Goal: Use online tool/utility: Utilize a website feature to perform a specific function

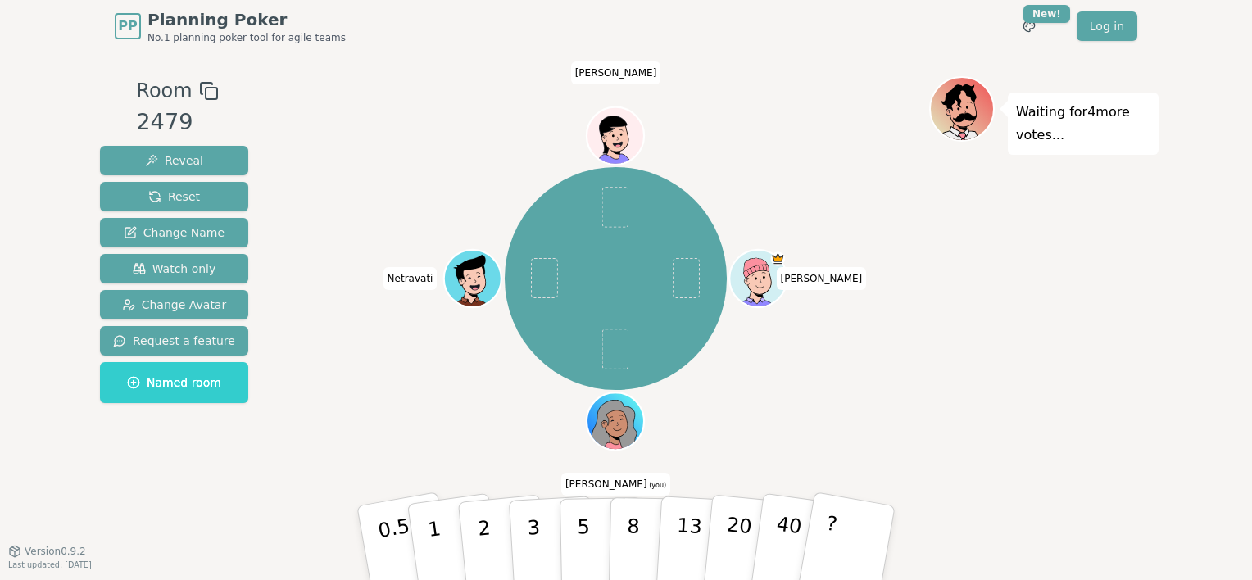
click at [635, 423] on div at bounding box center [618, 439] width 56 height 50
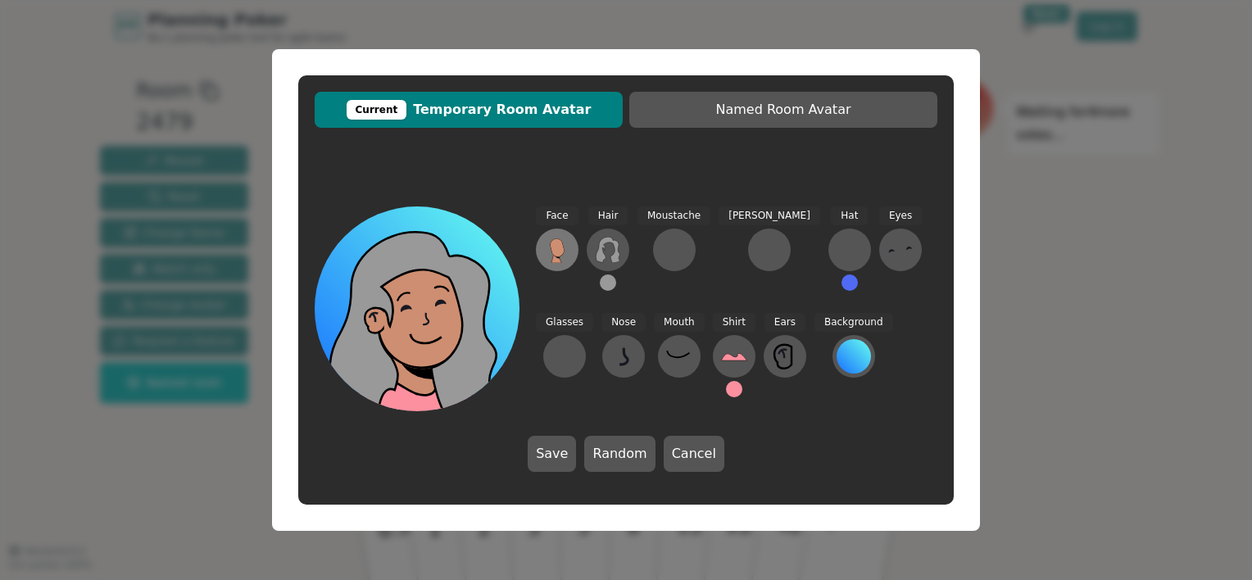
click at [546, 239] on icon at bounding box center [557, 250] width 26 height 26
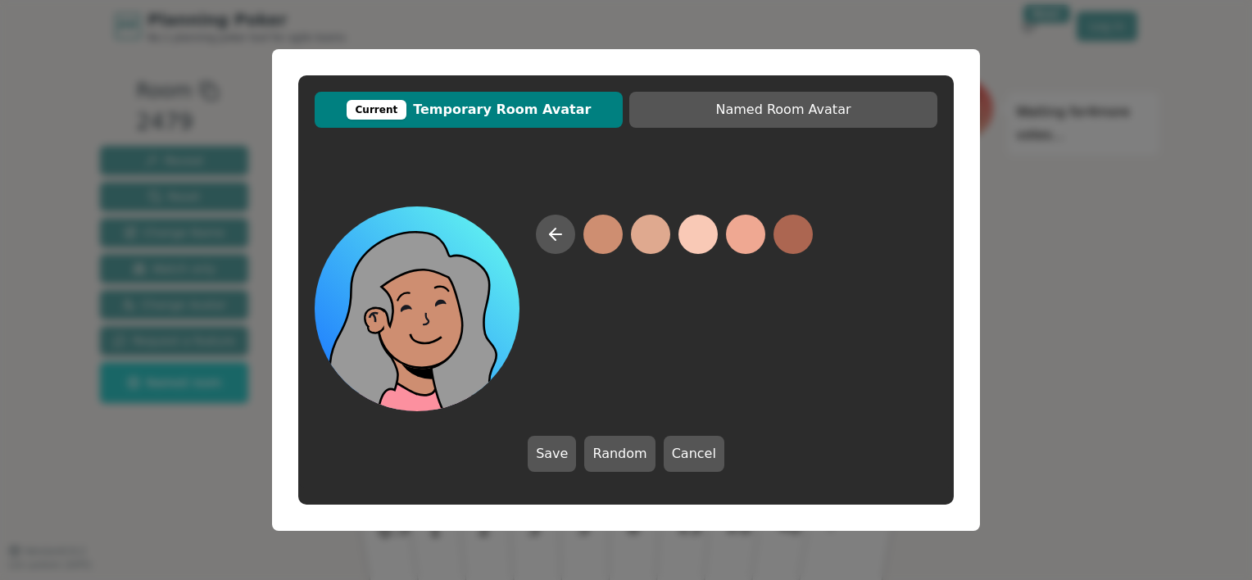
click at [609, 218] on button at bounding box center [602, 234] width 39 height 39
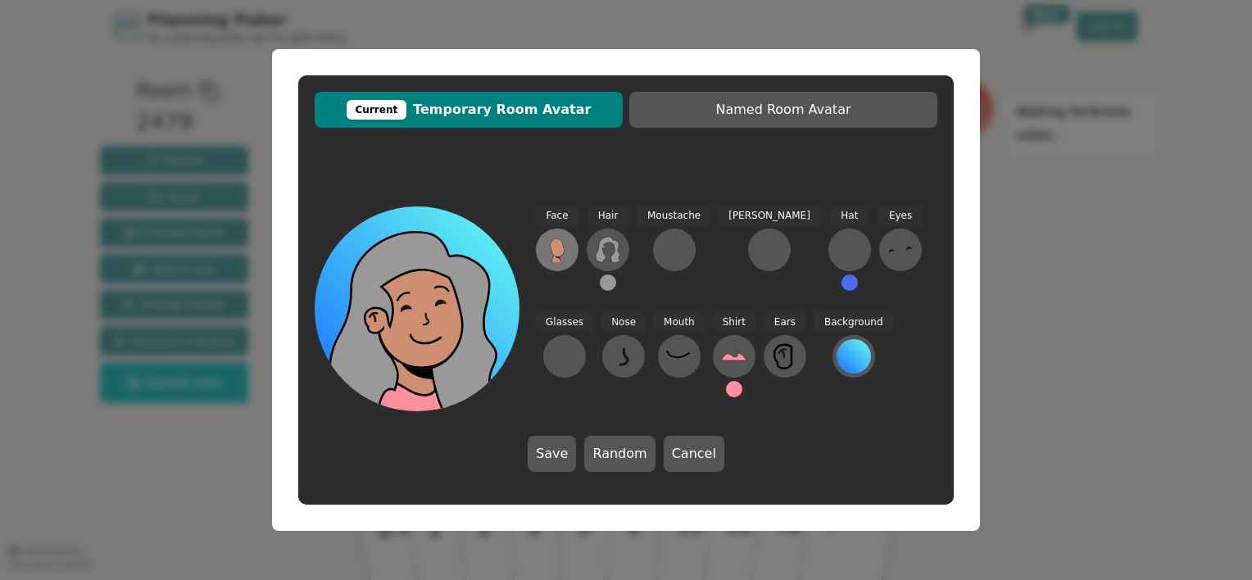
click at [569, 245] on icon at bounding box center [557, 250] width 26 height 26
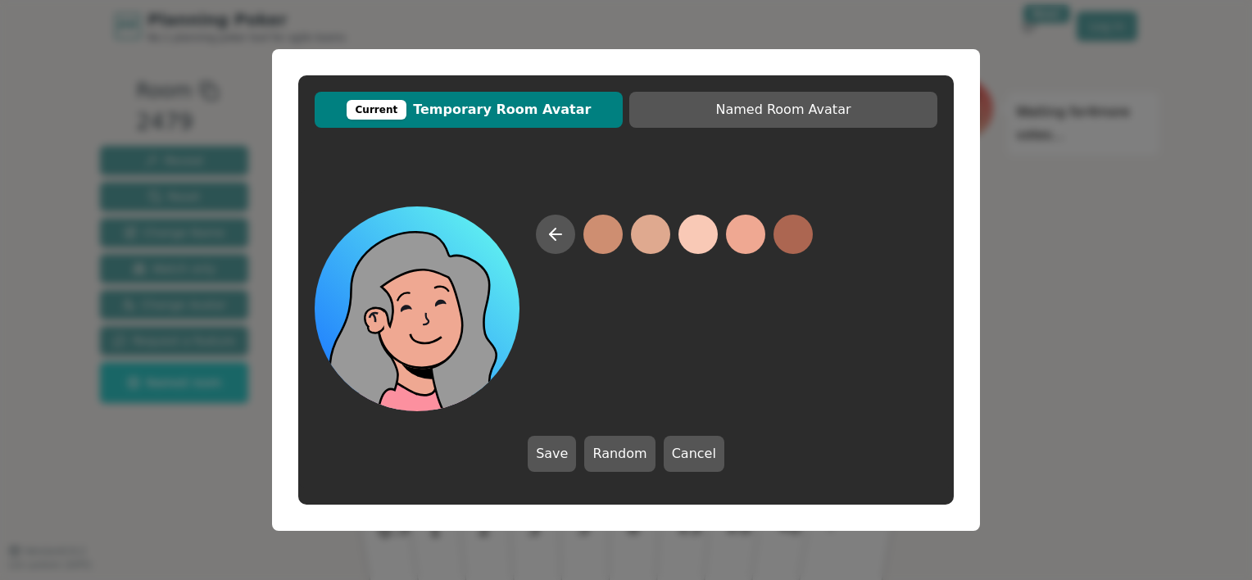
click at [746, 234] on button at bounding box center [745, 234] width 39 height 39
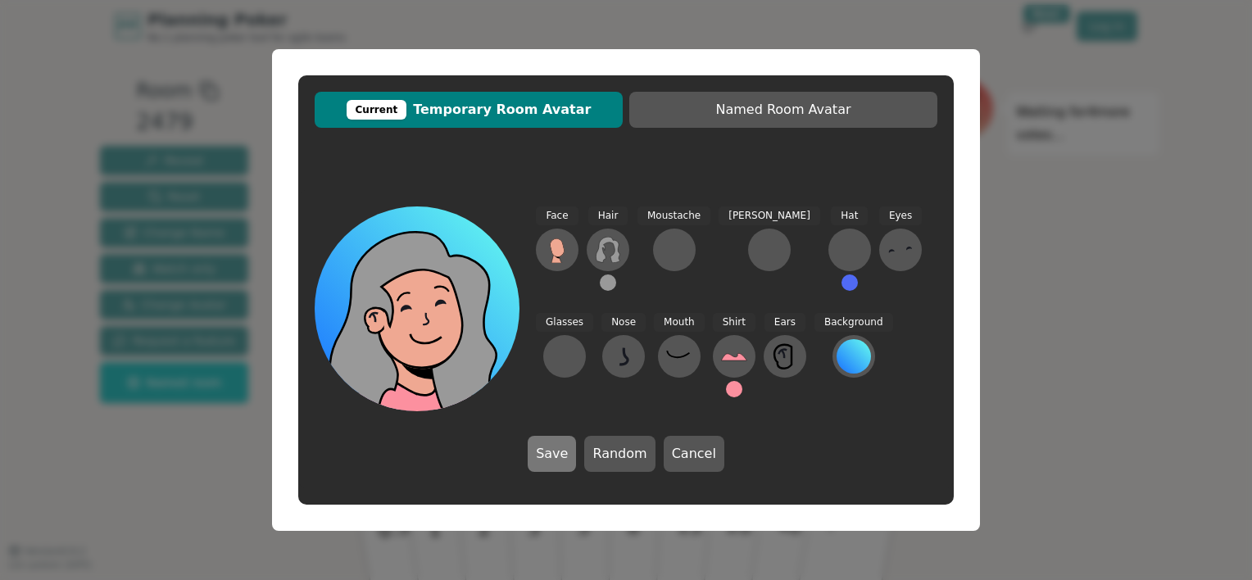
click at [567, 455] on button "Save" at bounding box center [551, 454] width 48 height 36
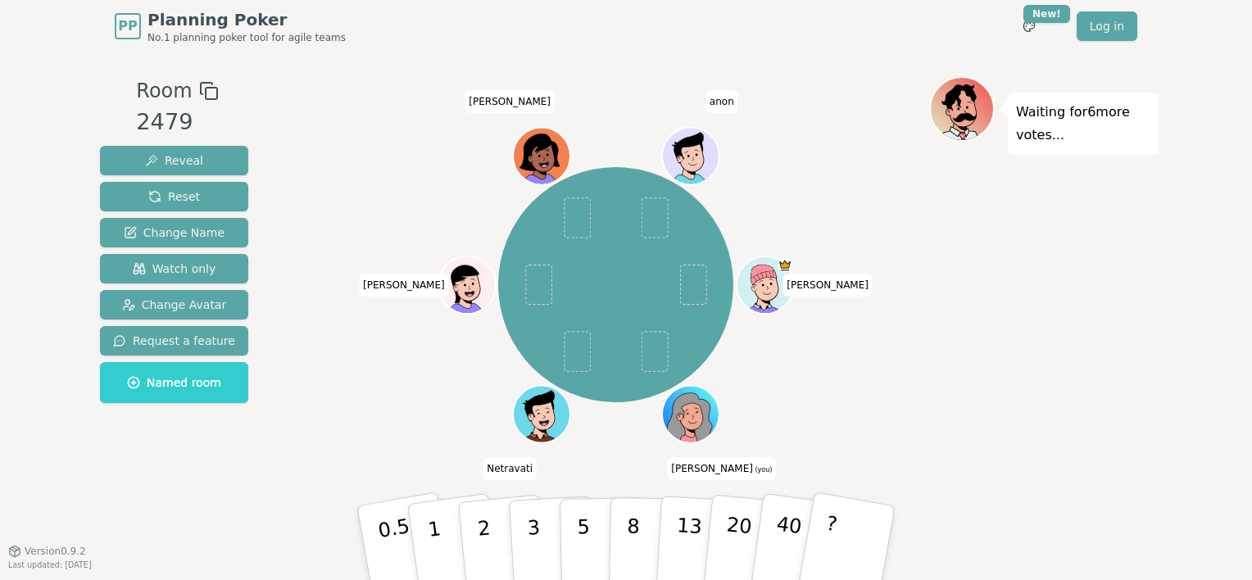
click at [717, 101] on span "anon" at bounding box center [721, 101] width 33 height 23
click at [670, 417] on div at bounding box center [692, 431] width 56 height 50
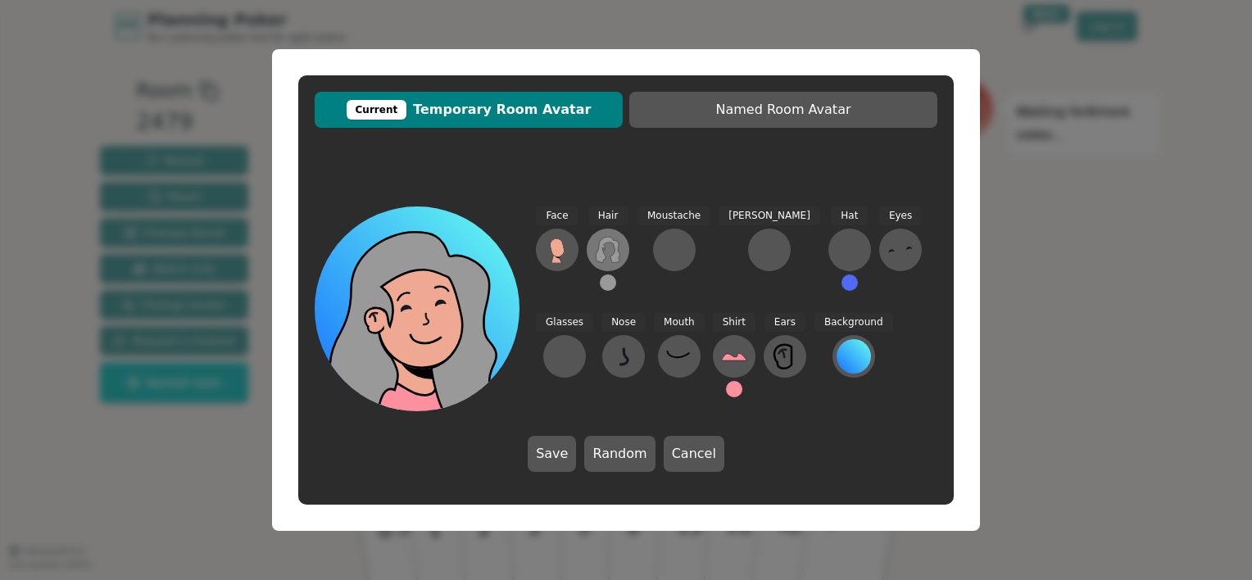
click at [613, 243] on icon at bounding box center [607, 250] width 24 height 26
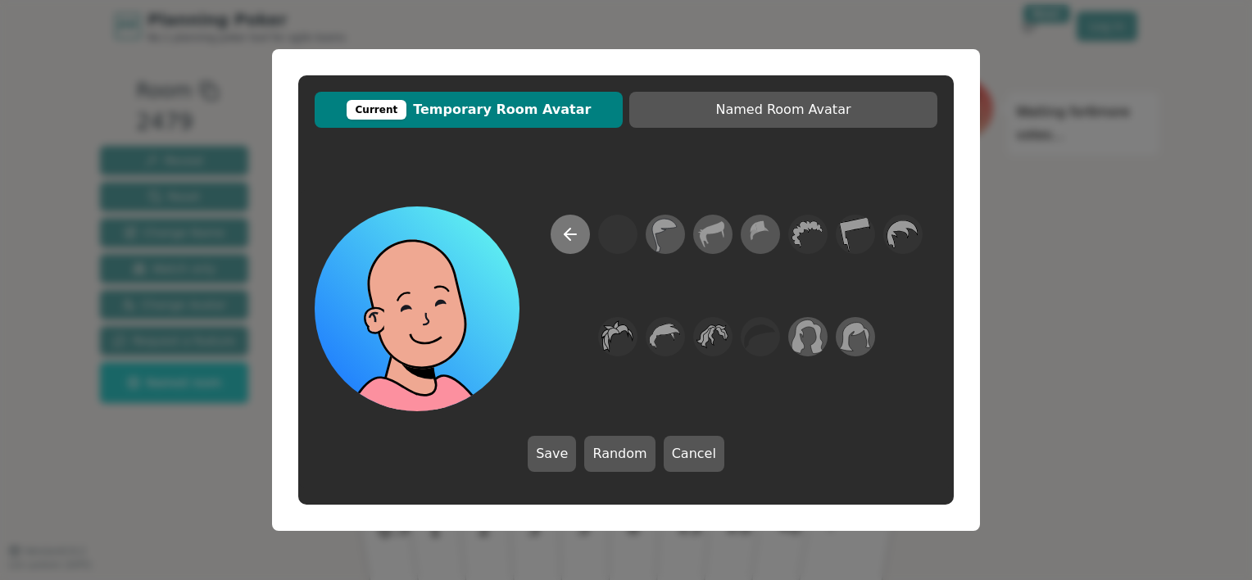
click at [567, 237] on icon at bounding box center [567, 234] width 6 height 11
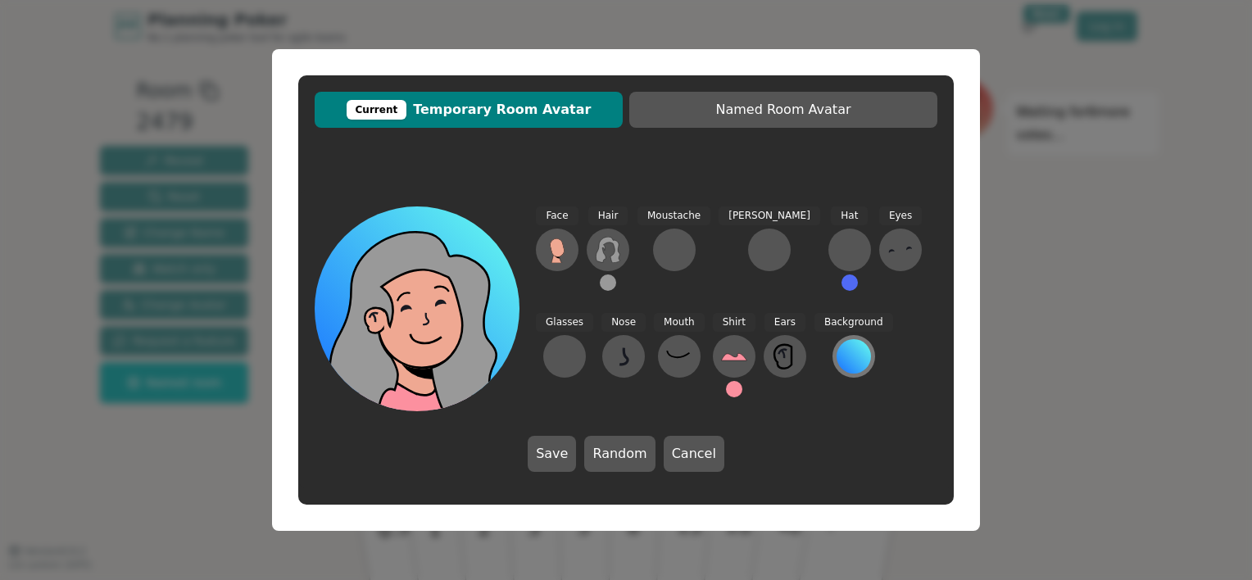
click at [836, 355] on div at bounding box center [853, 356] width 34 height 34
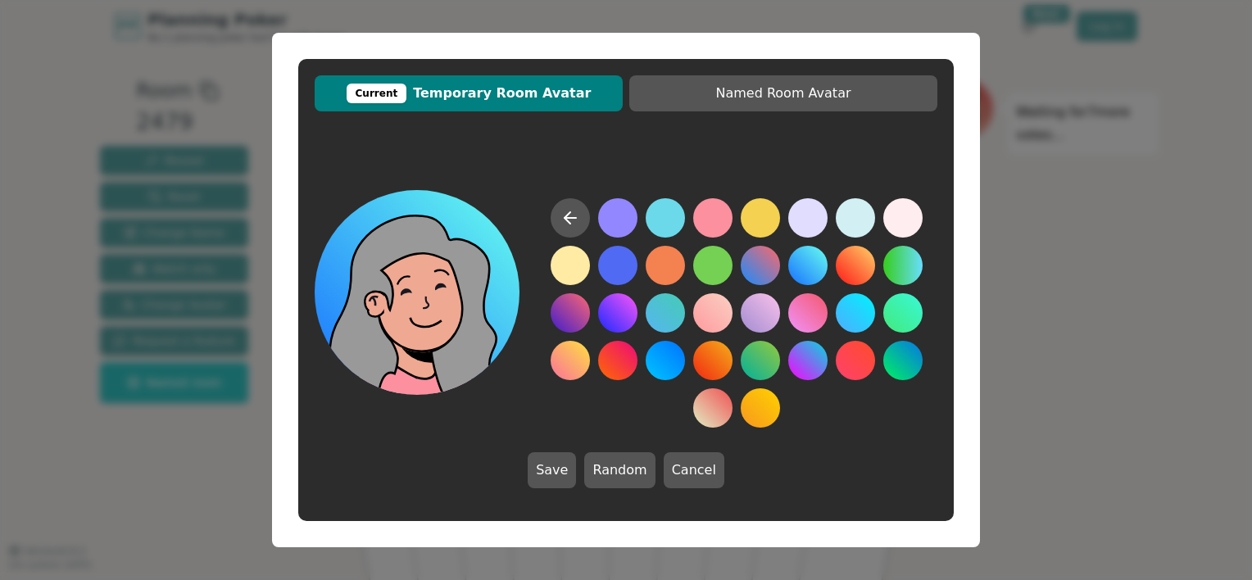
click at [807, 250] on button at bounding box center [807, 265] width 39 height 39
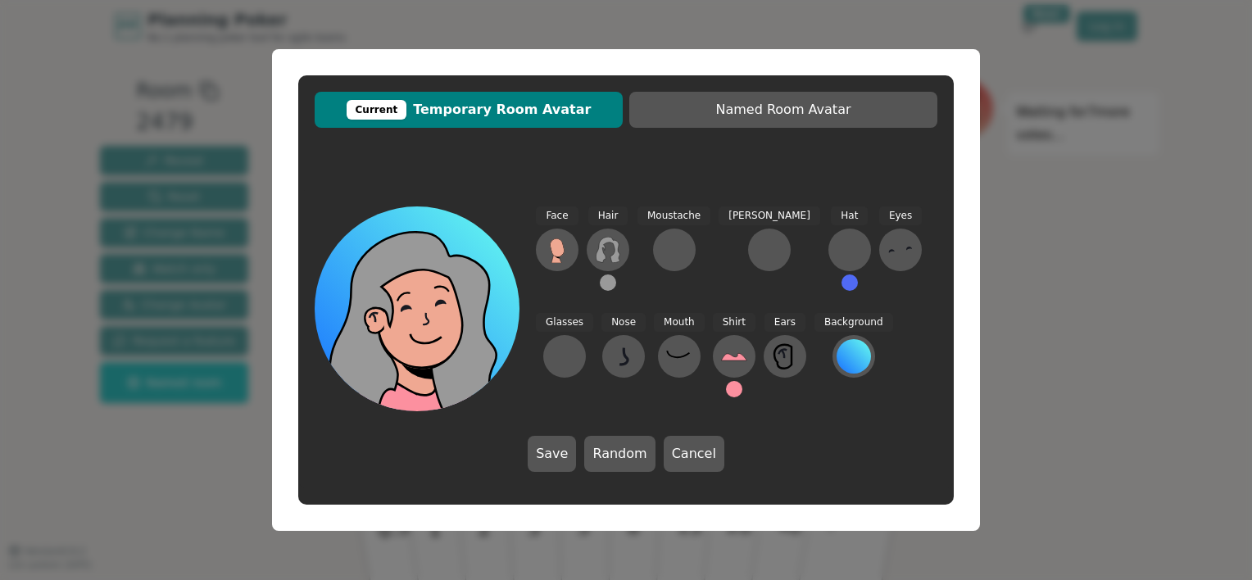
click at [831, 215] on span "Hat" at bounding box center [849, 215] width 37 height 19
click at [836, 258] on div at bounding box center [849, 250] width 26 height 26
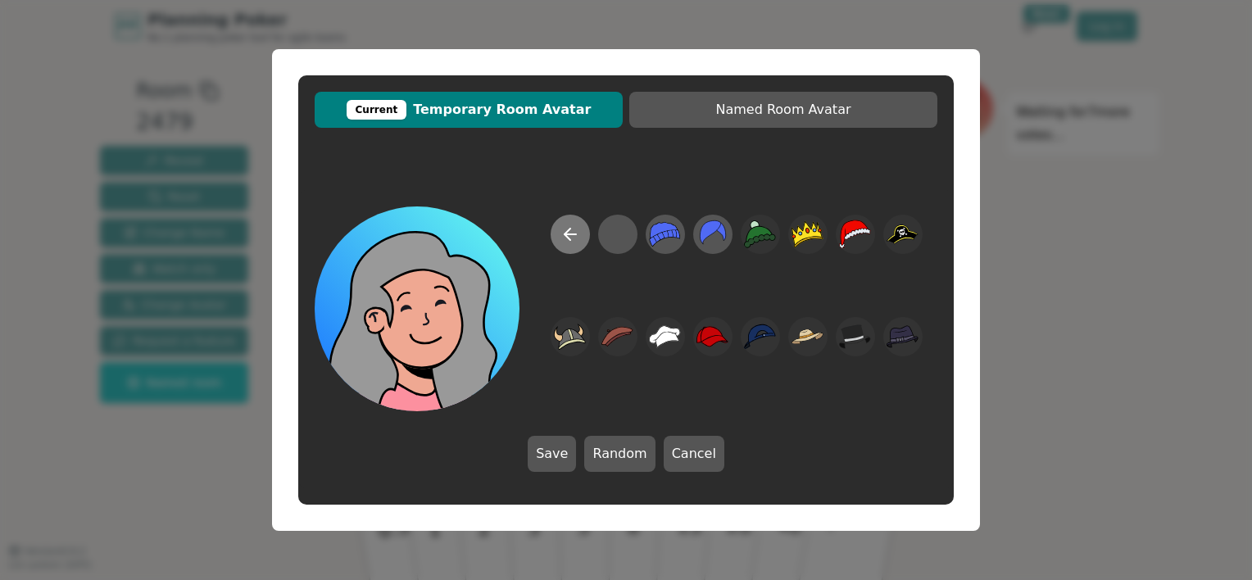
click at [560, 235] on icon at bounding box center [570, 234] width 20 height 20
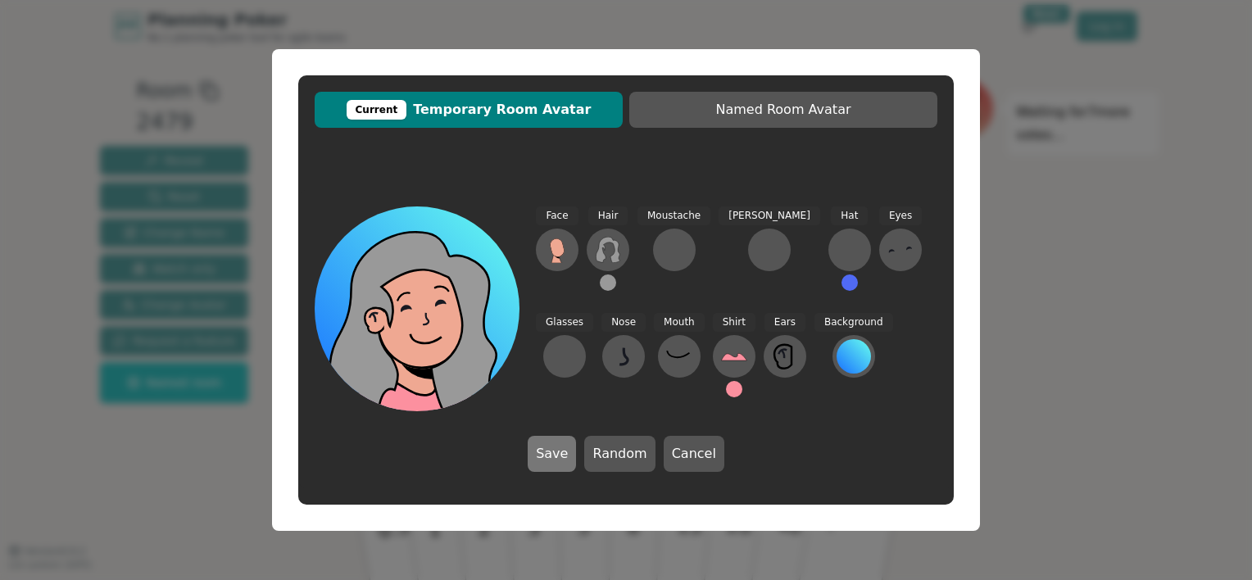
click at [565, 462] on button "Save" at bounding box center [551, 454] width 48 height 36
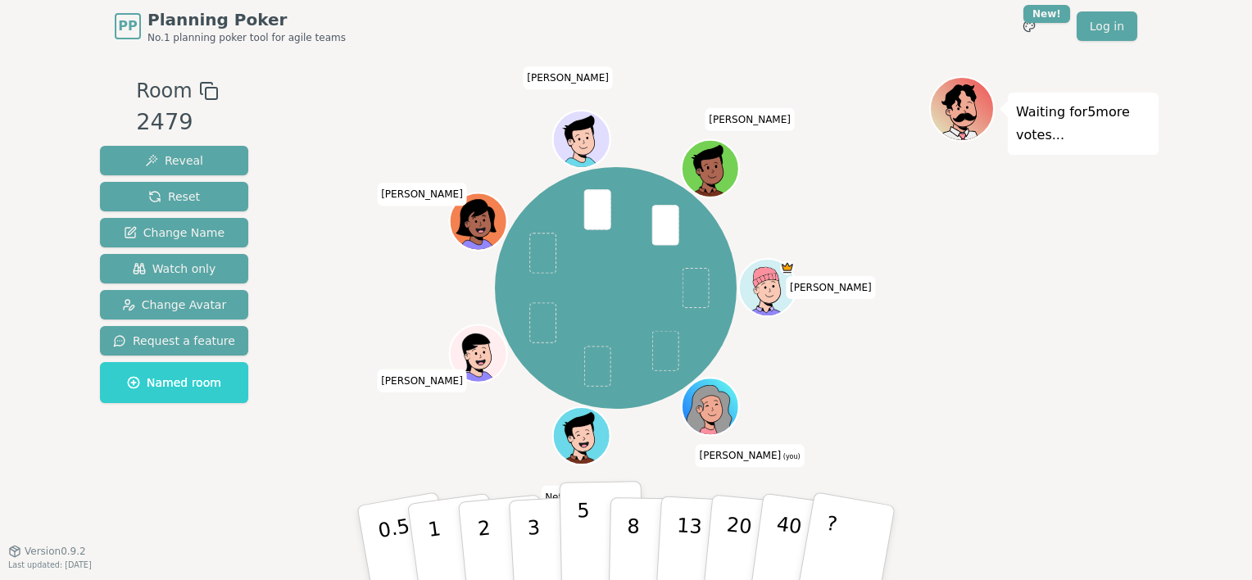
click at [591, 550] on button "5" at bounding box center [601, 543] width 84 height 124
click at [527, 544] on p "3" at bounding box center [535, 544] width 18 height 89
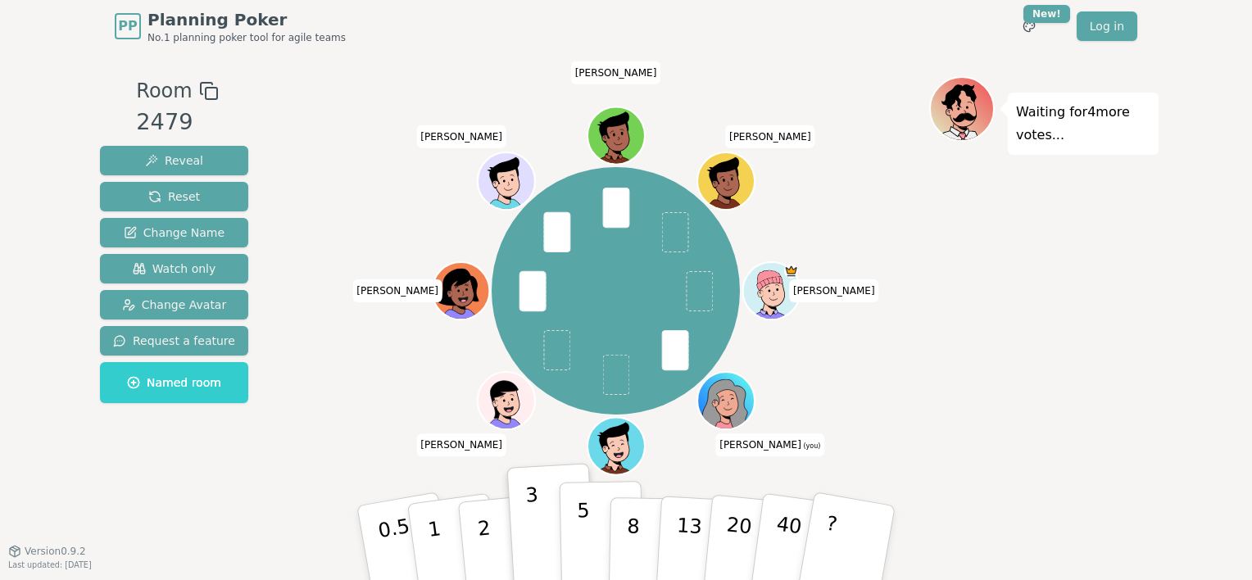
click at [593, 542] on button "5" at bounding box center [601, 543] width 84 height 124
